Goal: Task Accomplishment & Management: Complete application form

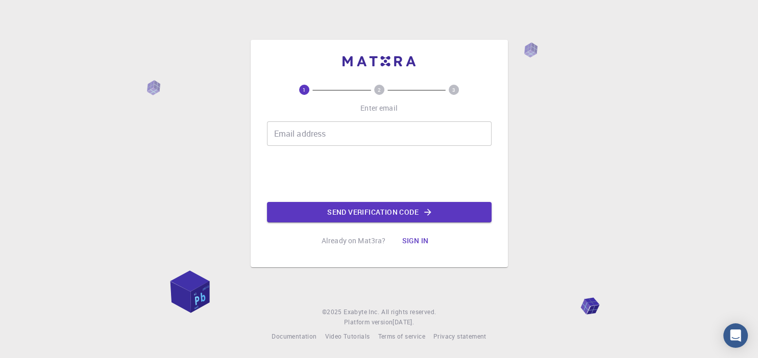
click at [285, 154] on div "Email address Email address Send verification code" at bounding box center [379, 171] width 225 height 101
click at [283, 135] on input "Email address" at bounding box center [379, 133] width 225 height 25
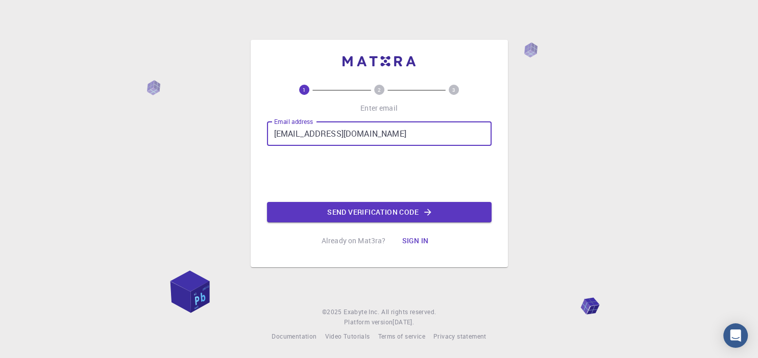
type input "[EMAIL_ADDRESS][DOMAIN_NAME]"
click at [364, 209] on button "Send verification code" at bounding box center [379, 212] width 225 height 20
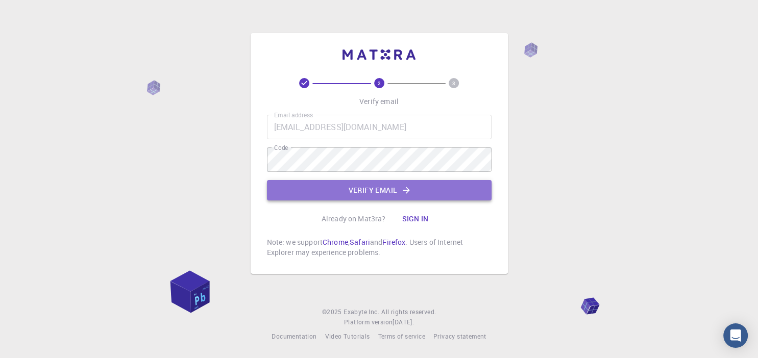
click at [389, 192] on button "Verify email" at bounding box center [379, 190] width 225 height 20
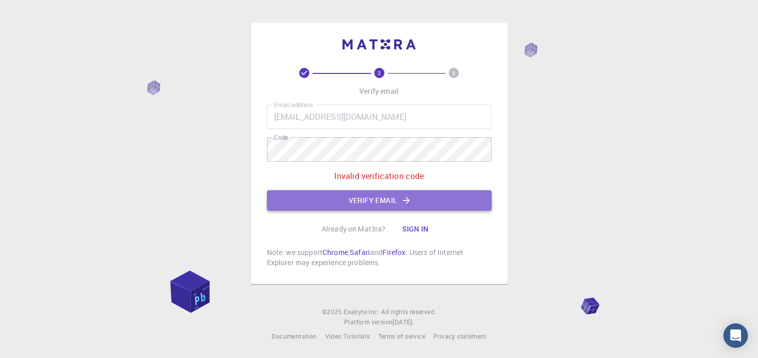
click at [366, 199] on button "Verify email" at bounding box center [379, 200] width 225 height 20
click at [357, 202] on button "Verify email" at bounding box center [379, 200] width 225 height 20
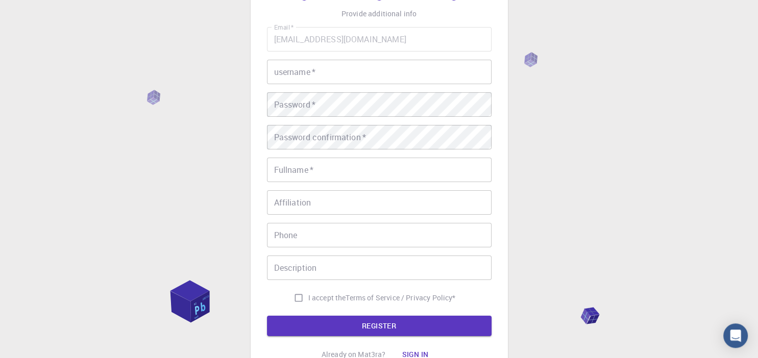
scroll to position [53, 0]
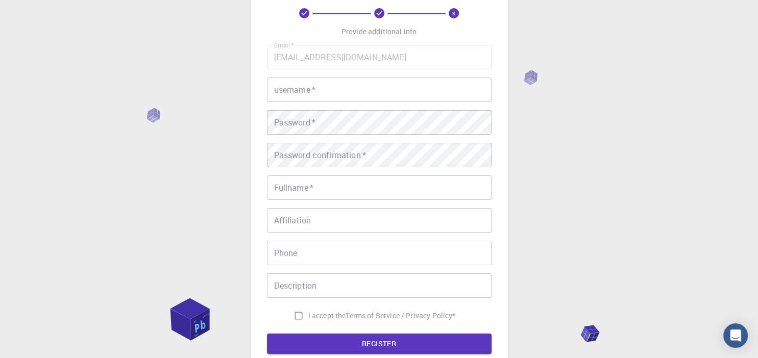
click at [273, 89] on input "username   *" at bounding box center [379, 90] width 225 height 25
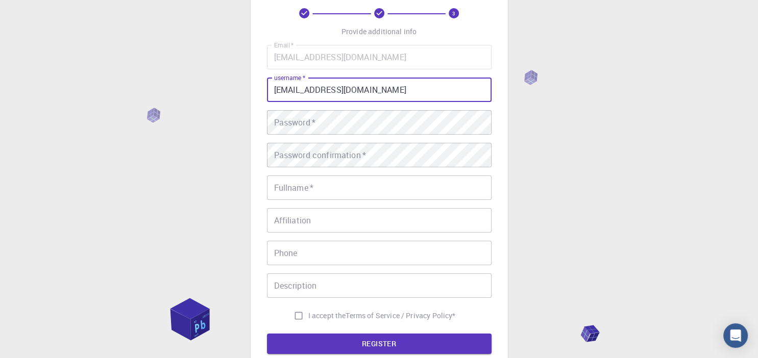
type input "[EMAIL_ADDRESS][DOMAIN_NAME]"
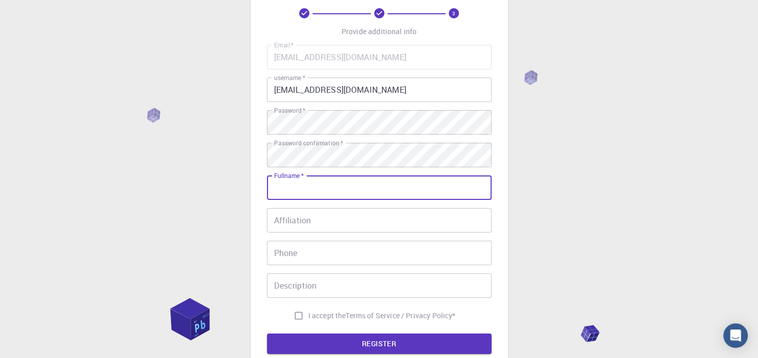
click at [272, 190] on input "Fullname   *" at bounding box center [379, 188] width 225 height 25
click at [282, 220] on input "Affiliation" at bounding box center [379, 220] width 225 height 25
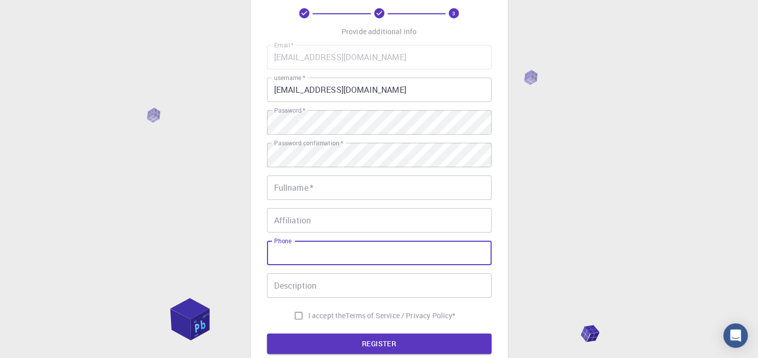
click at [280, 251] on input "Phone" at bounding box center [379, 253] width 225 height 25
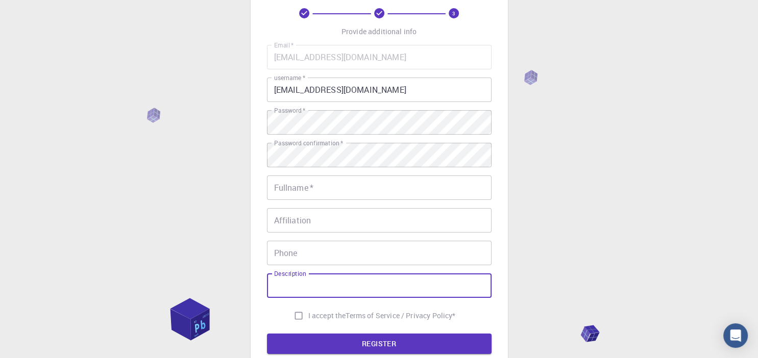
click at [280, 280] on input "Description" at bounding box center [379, 286] width 225 height 25
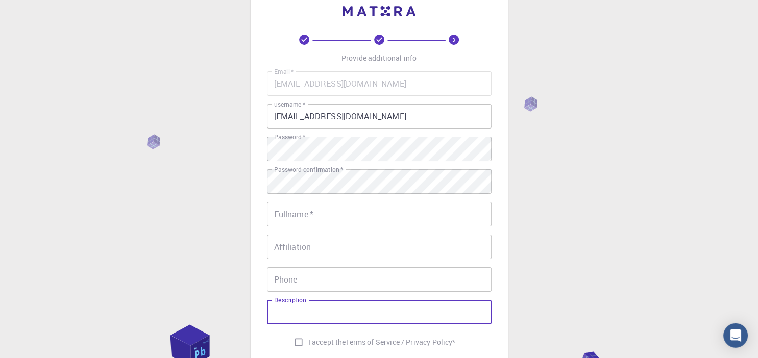
scroll to position [0, 0]
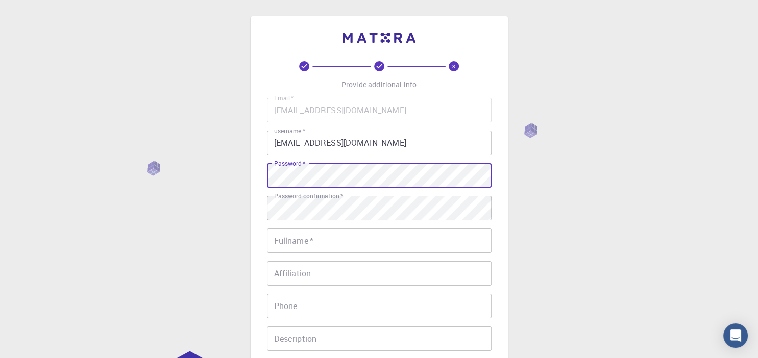
click at [547, 186] on div "3 Provide additional info Email   * [EMAIL_ADDRESS][DOMAIN_NAME] Email   * user…" at bounding box center [379, 260] width 758 height 520
